Goal: Task Accomplishment & Management: Manage account settings

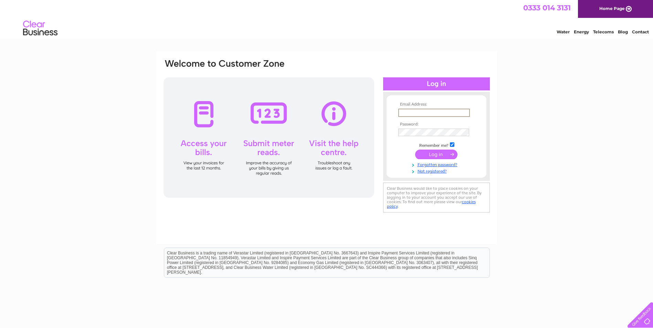
click at [434, 114] on input "text" at bounding box center [434, 113] width 72 height 8
type input "[EMAIL_ADDRESS][DOMAIN_NAME]"
click at [436, 155] on input "submit" at bounding box center [436, 155] width 42 height 10
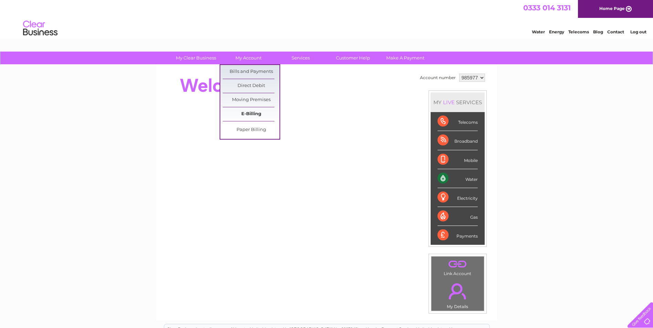
click at [246, 111] on link "E-Billing" at bounding box center [251, 114] width 57 height 14
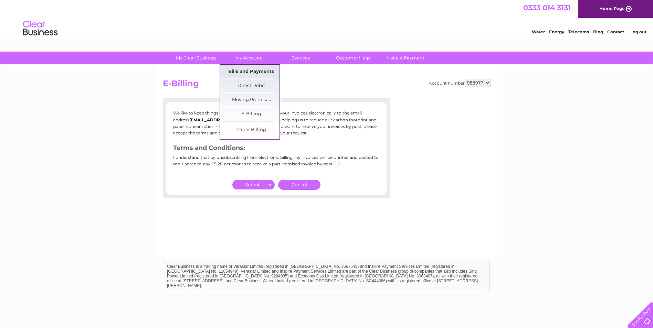
click at [248, 71] on link "Bills and Payments" at bounding box center [251, 72] width 57 height 14
